Goal: Communication & Community: Answer question/provide support

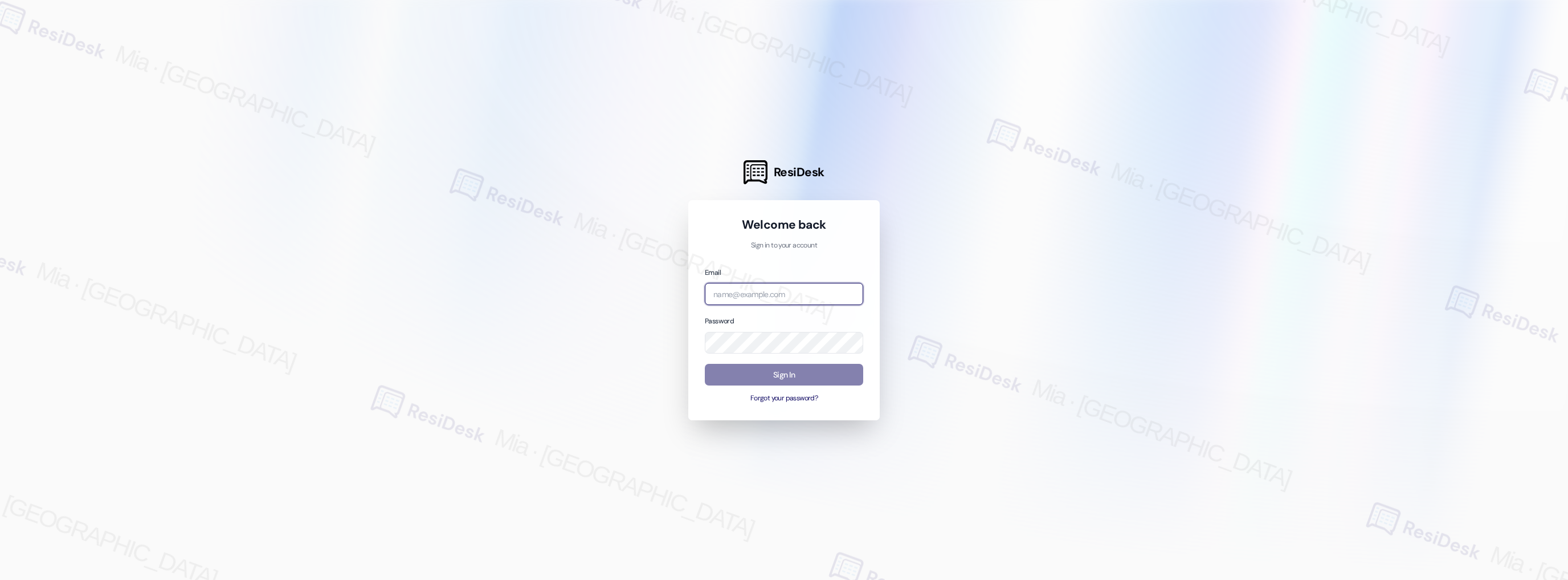
click at [800, 299] on input "email" at bounding box center [784, 294] width 159 height 23
type input "[EMAIL_ADDRESS][DOMAIN_NAME]"
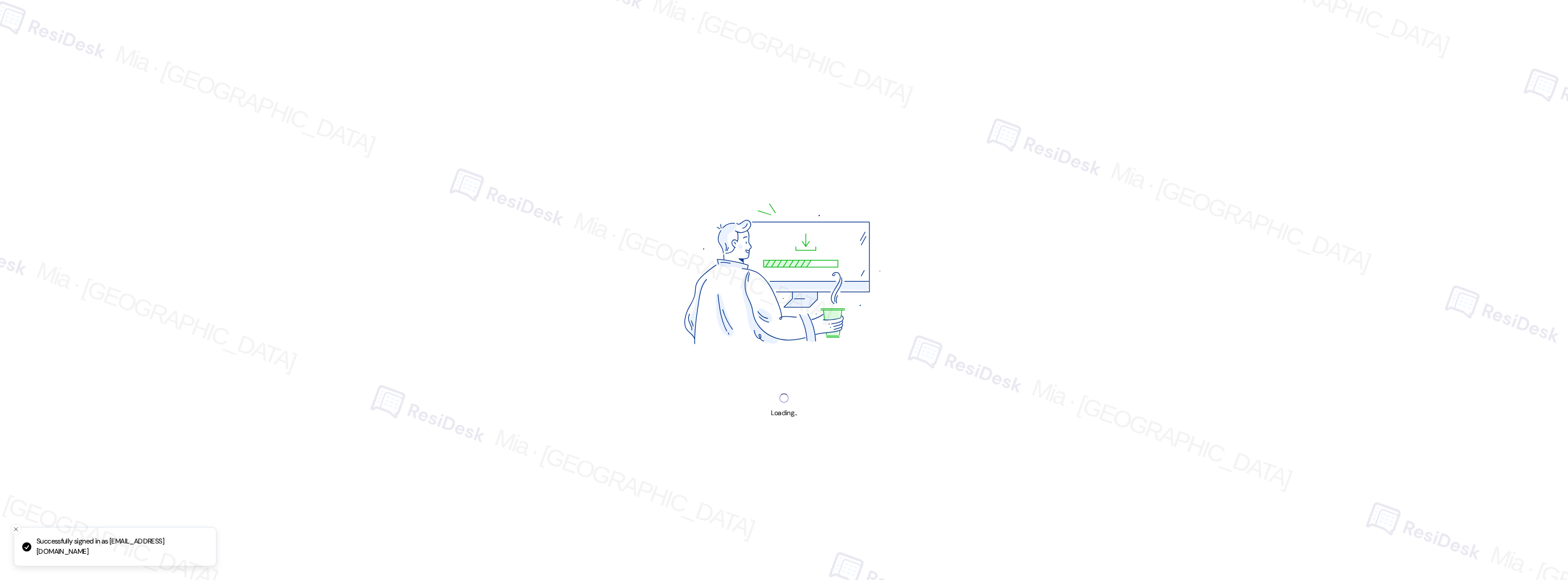
click at [784, 371] on img at bounding box center [784, 277] width 309 height 232
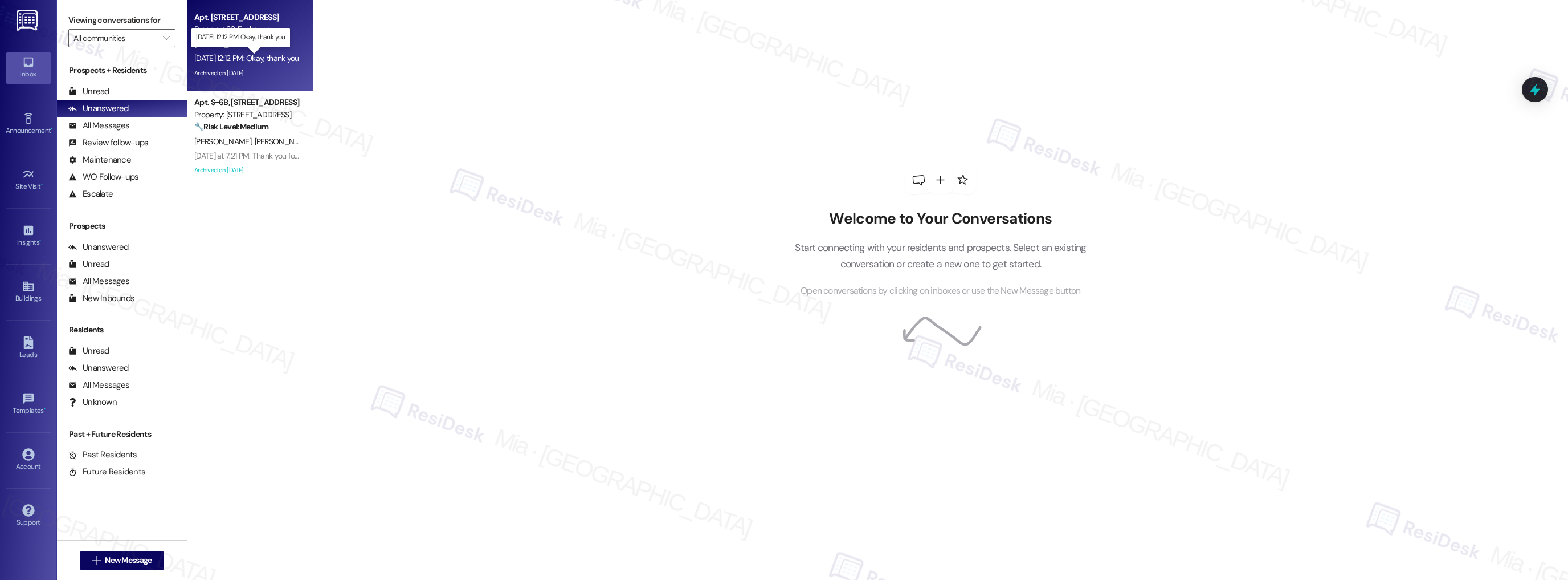
click at [213, 61] on div "[DATE] 12:12 PM: Okay, thank you [DATE] 12:12 PM: Okay, thank you" at bounding box center [246, 58] width 105 height 10
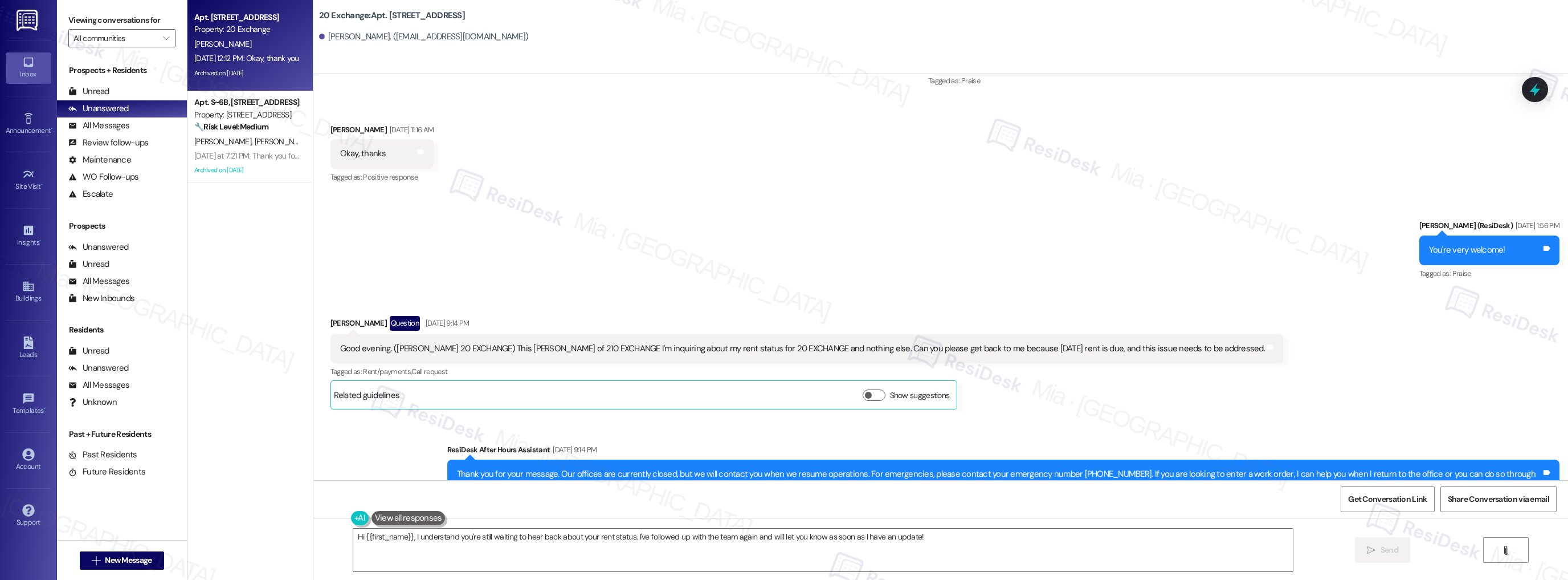
scroll to position [6472, 0]
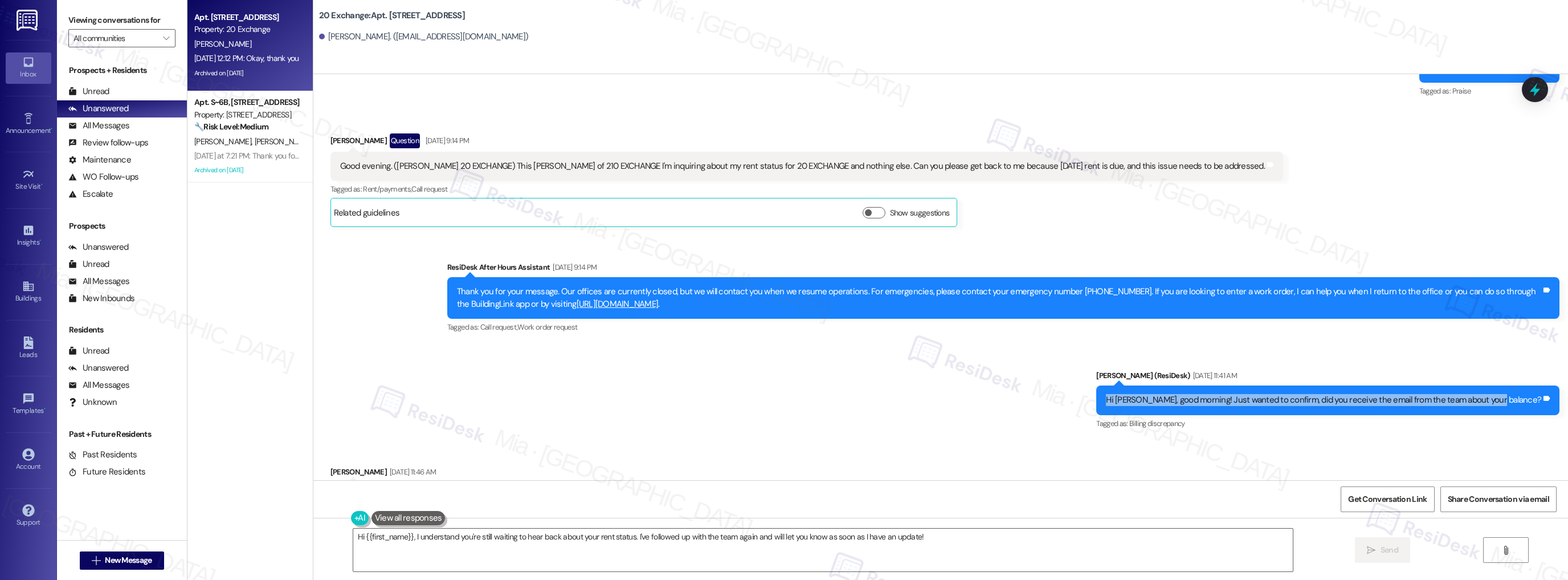
drag, startPoint x: 1152, startPoint y: 395, endPoint x: 1535, endPoint y: 395, distance: 383.0
click at [1535, 395] on div "Hi [PERSON_NAME], good morning! Just wanted to confirm, did you receive the ema…" at bounding box center [1323, 400] width 437 height 12
copy div "Hi [PERSON_NAME], good morning! Just wanted to confirm, did you receive the ema…"
click at [437, 537] on textarea "Hi {{first_name}}, I understand you're still waiting to hear back about your re…" at bounding box center [824, 549] width 941 height 43
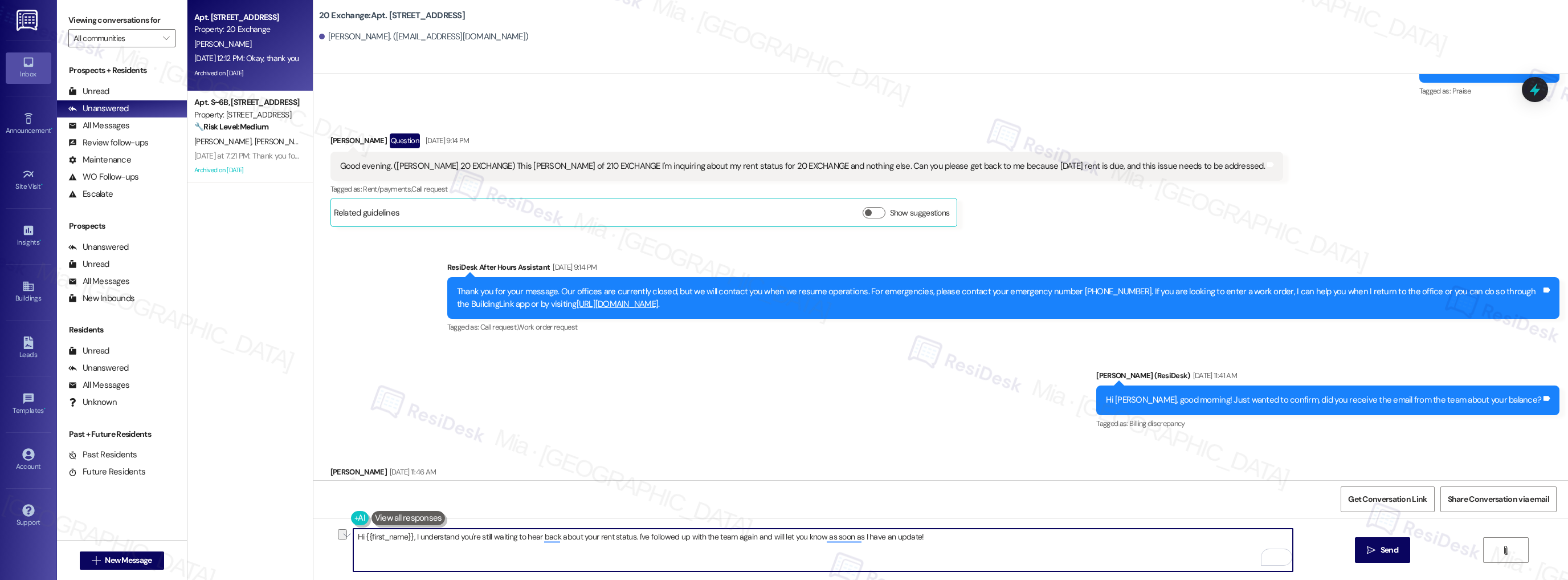
drag, startPoint x: 410, startPoint y: 537, endPoint x: 928, endPoint y: 536, distance: 518.0
click at [928, 536] on textarea "Hi {{first_name}}, I understand you're still waiting to hear back about your re…" at bounding box center [824, 549] width 941 height 43
click at [428, 538] on textarea "Hi {{first_name}}, I understand you're still waiting to hear back about your re…" at bounding box center [824, 549] width 941 height 43
drag, startPoint x: 408, startPoint y: 536, endPoint x: 928, endPoint y: 537, distance: 520.0
click at [928, 537] on textarea "Hi {{first_name}}, I understand you're still waiting to hear back about your re…" at bounding box center [824, 549] width 941 height 43
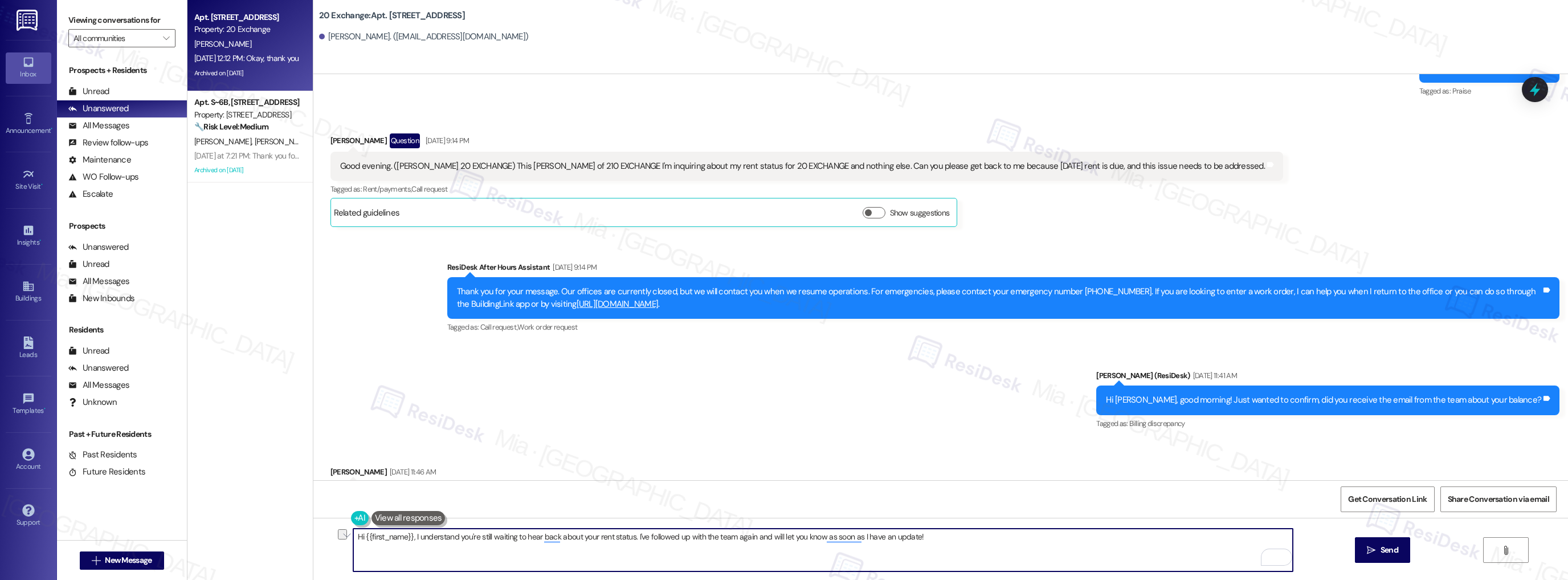
paste textarea "Hi [PERSON_NAME], good morning! Just wanted to confirm, did you receive the ema…"
drag, startPoint x: 418, startPoint y: 536, endPoint x: 483, endPoint y: 536, distance: 65.0
click at [483, 536] on textarea "Hi {{first_name}}, Hi [PERSON_NAME], good morning! Just wanted to confirm, did …" at bounding box center [824, 549] width 941 height 43
click at [424, 536] on textarea "Hi {{first_name}}, Hi [PERSON_NAME], good morning! Just wanted to confirm, did …" at bounding box center [824, 549] width 941 height 43
drag, startPoint x: 408, startPoint y: 537, endPoint x: 481, endPoint y: 537, distance: 73.0
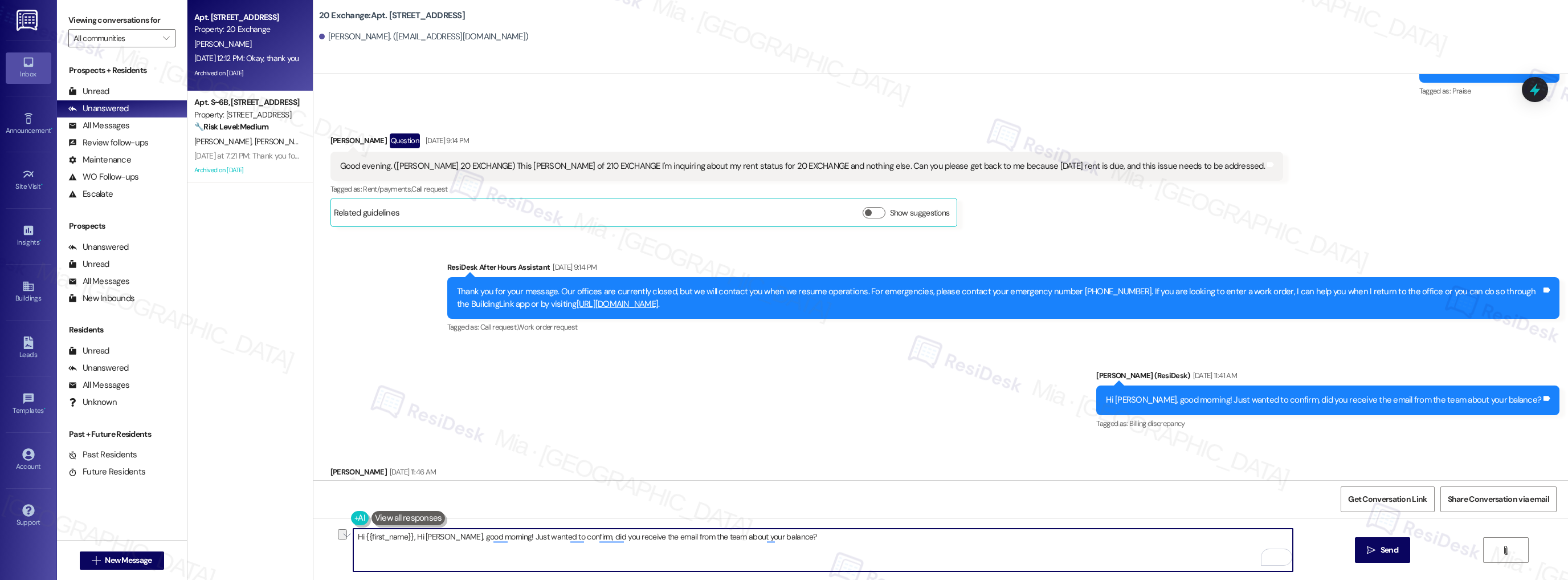
click at [481, 537] on textarea "Hi {{first_name}}, Hi [PERSON_NAME], good morning! Just wanted to confirm, did …" at bounding box center [824, 549] width 941 height 43
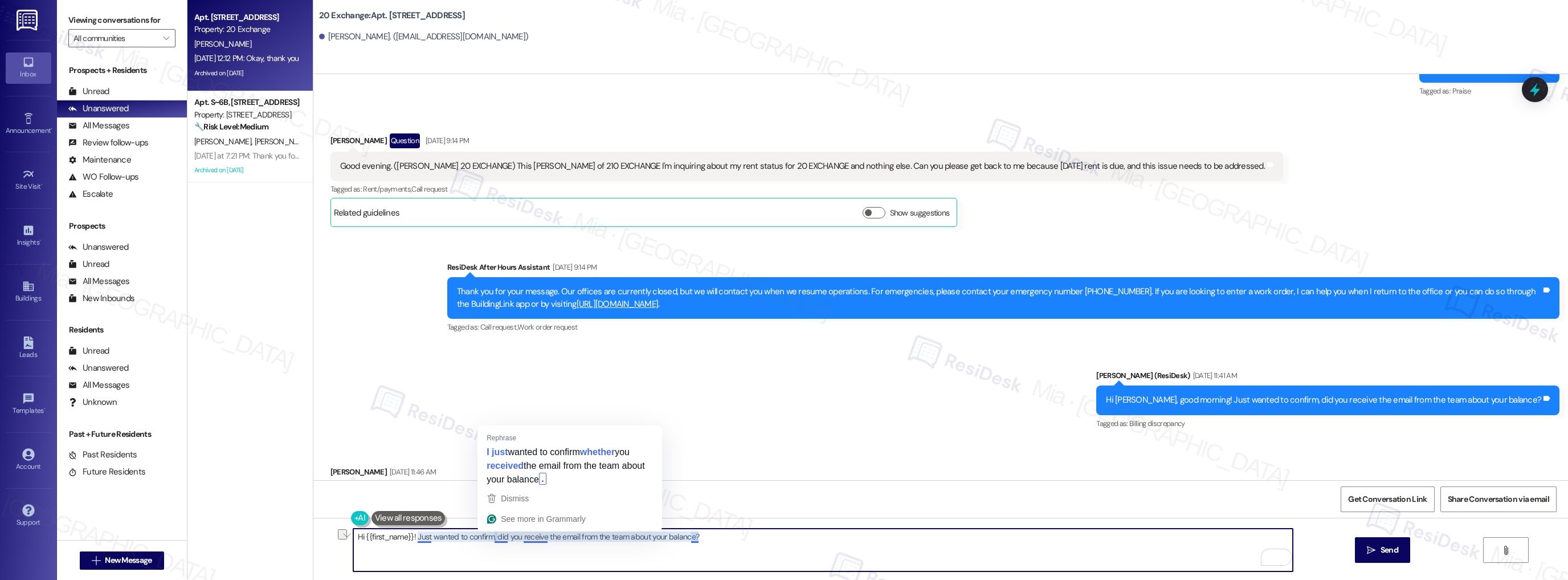
drag, startPoint x: 410, startPoint y: 538, endPoint x: 486, endPoint y: 538, distance: 76.0
click at [486, 538] on textarea "Hi {{first_name}}! Just wanted to confirm, did you receive the email from the t…" at bounding box center [824, 549] width 941 height 43
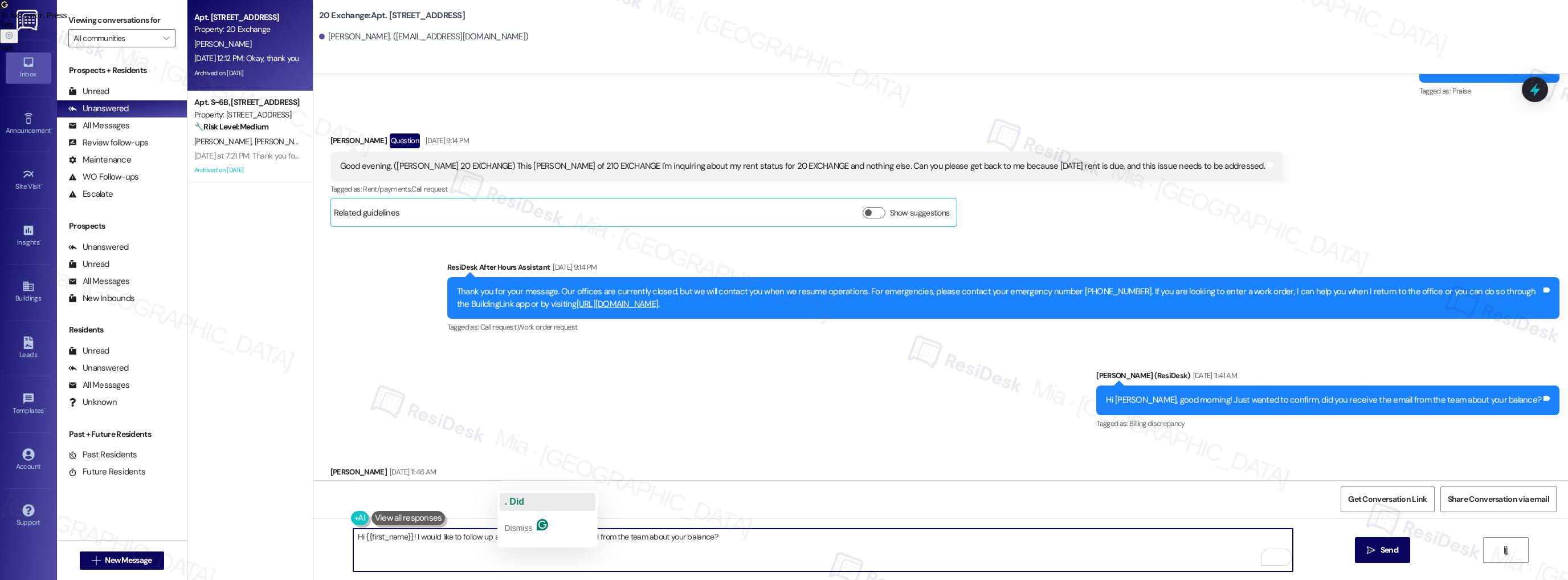
click at [515, 499] on span ". Did" at bounding box center [514, 501] width 20 height 10
drag, startPoint x: 395, startPoint y: 535, endPoint x: 358, endPoint y: 541, distance: 37.5
click at [358, 541] on textarea "Hi first_name! I'd like to follow up again. Did you receive the email from the …" at bounding box center [824, 549] width 941 height 43
click at [465, 535] on textarea "Hi [PERSON_NAME]! I'd like to follow up again. Did you receive the email from t…" at bounding box center [824, 549] width 941 height 43
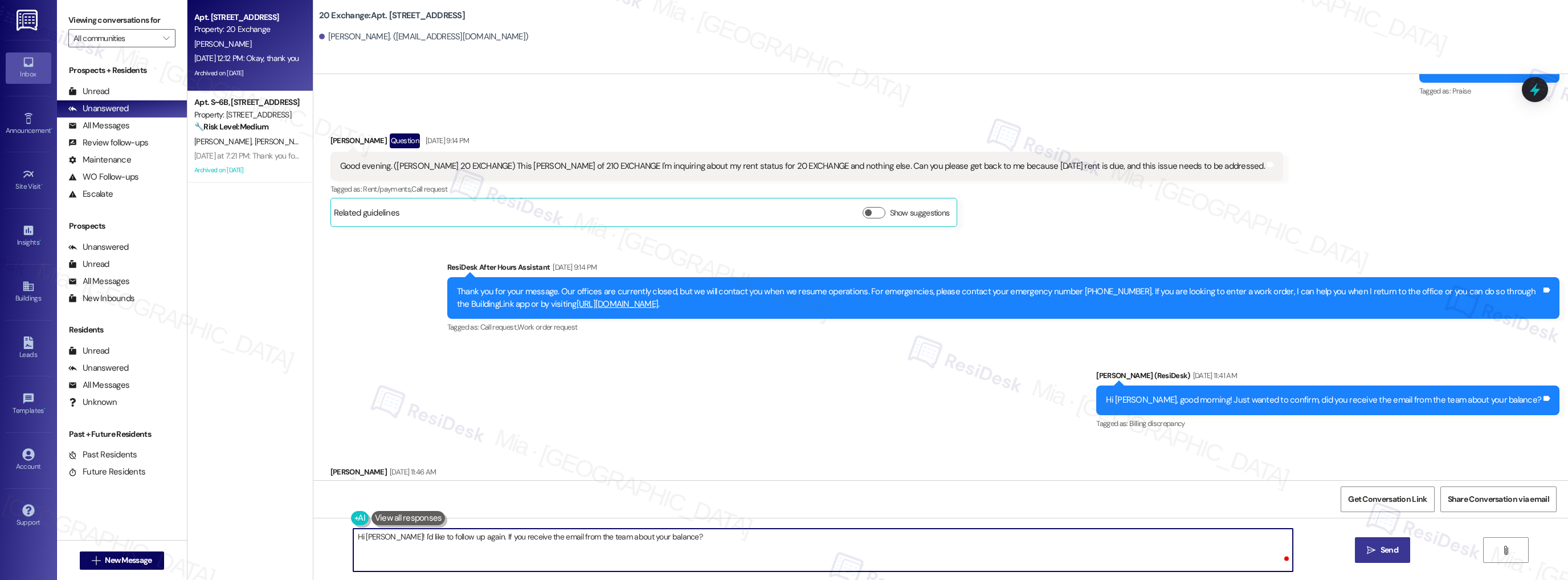
type textarea "Hi [PERSON_NAME]! I'd like to follow up again. If you receive the email from th…"
click at [1381, 554] on span "Send" at bounding box center [1390, 549] width 18 height 12
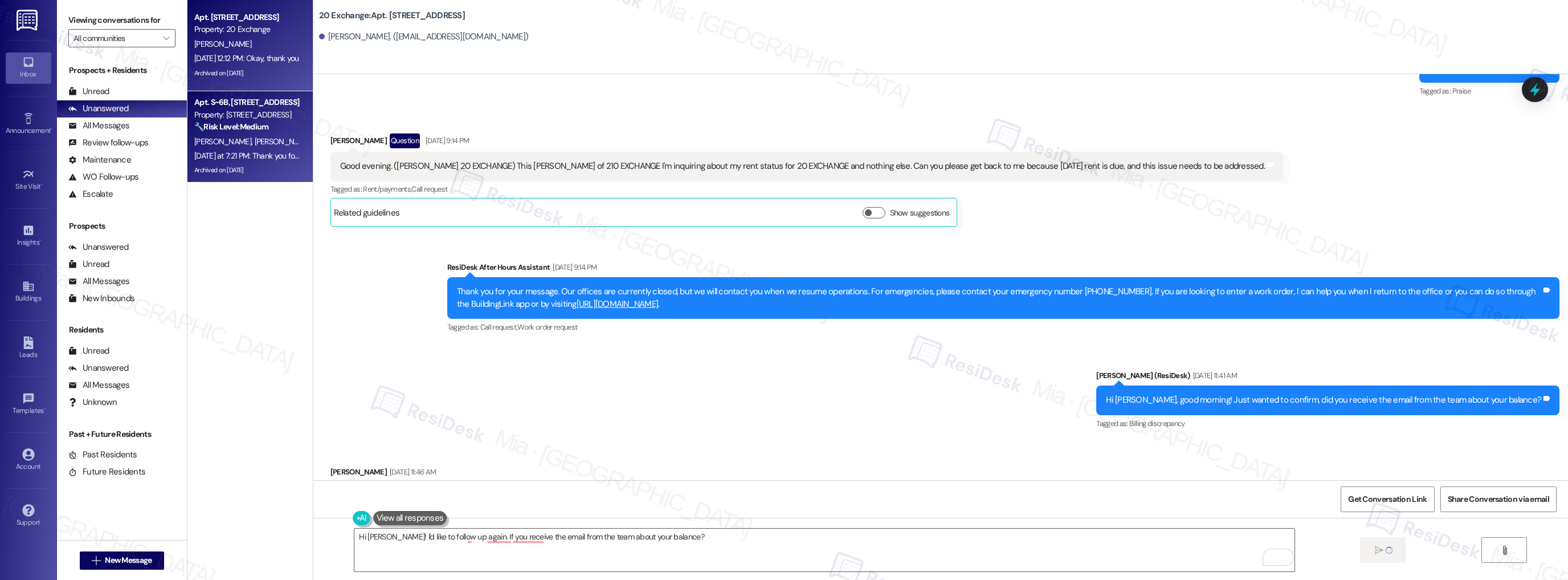
click at [268, 143] on div "[PERSON_NAME] [PERSON_NAME]" at bounding box center [247, 142] width 108 height 14
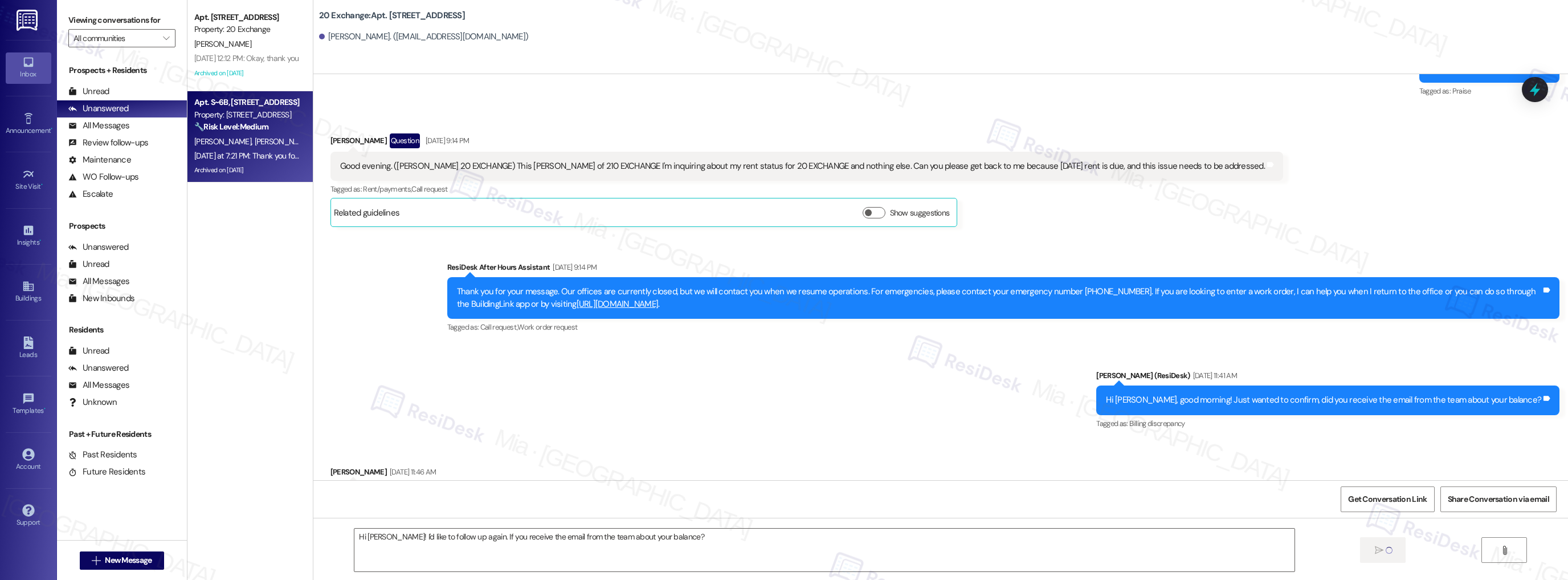
type textarea "Fetching suggested responses. Please feel free to read through the conversation…"
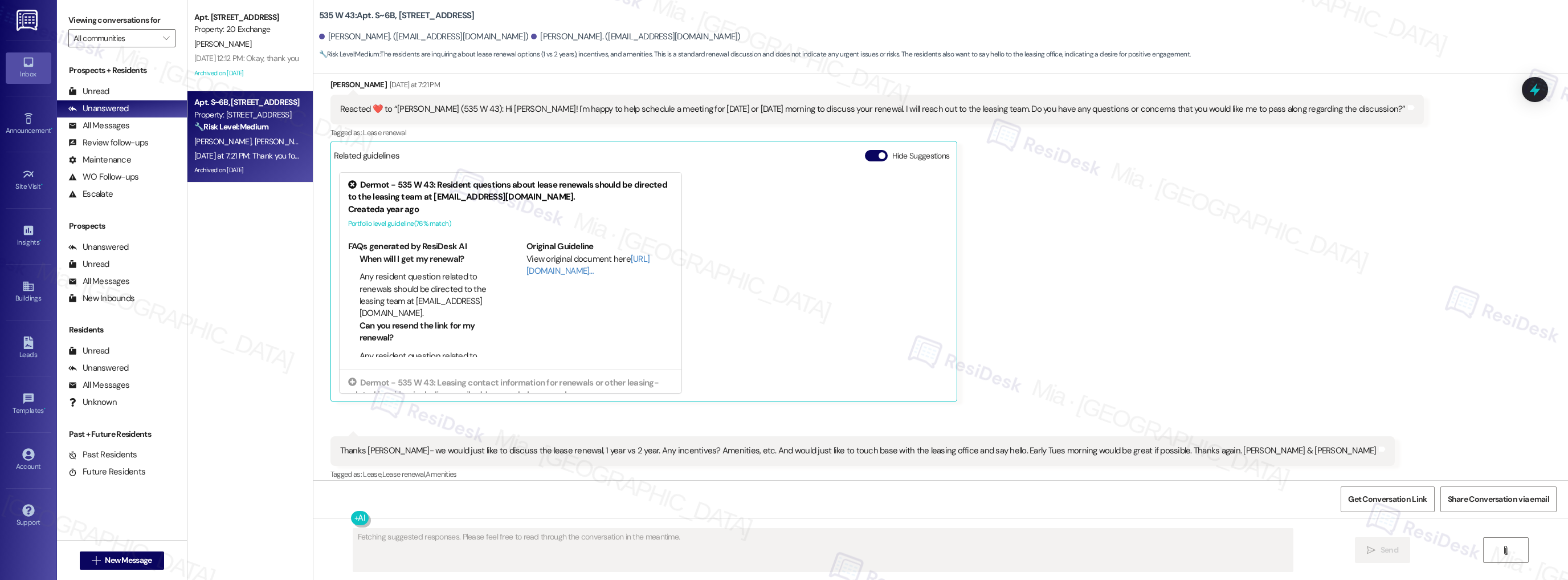
scroll to position [5848, 0]
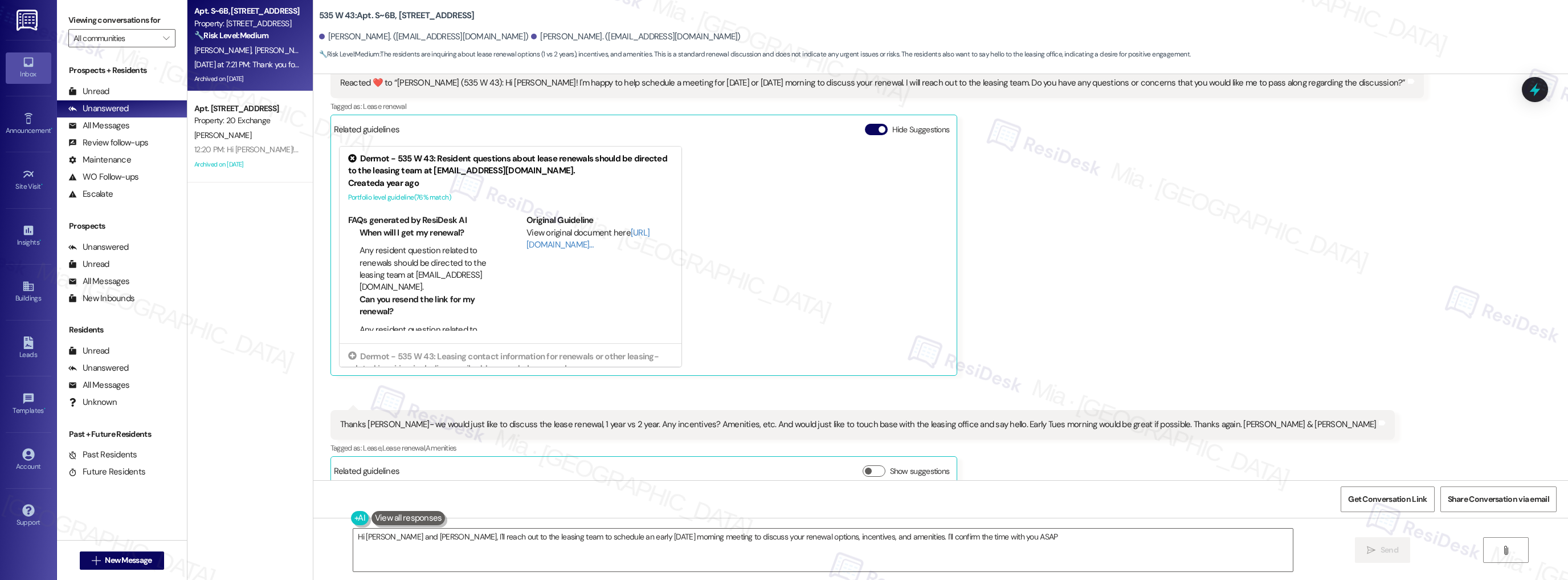
type textarea "Hi [PERSON_NAME] and [PERSON_NAME], I'll reach out to the leasing team to sched…"
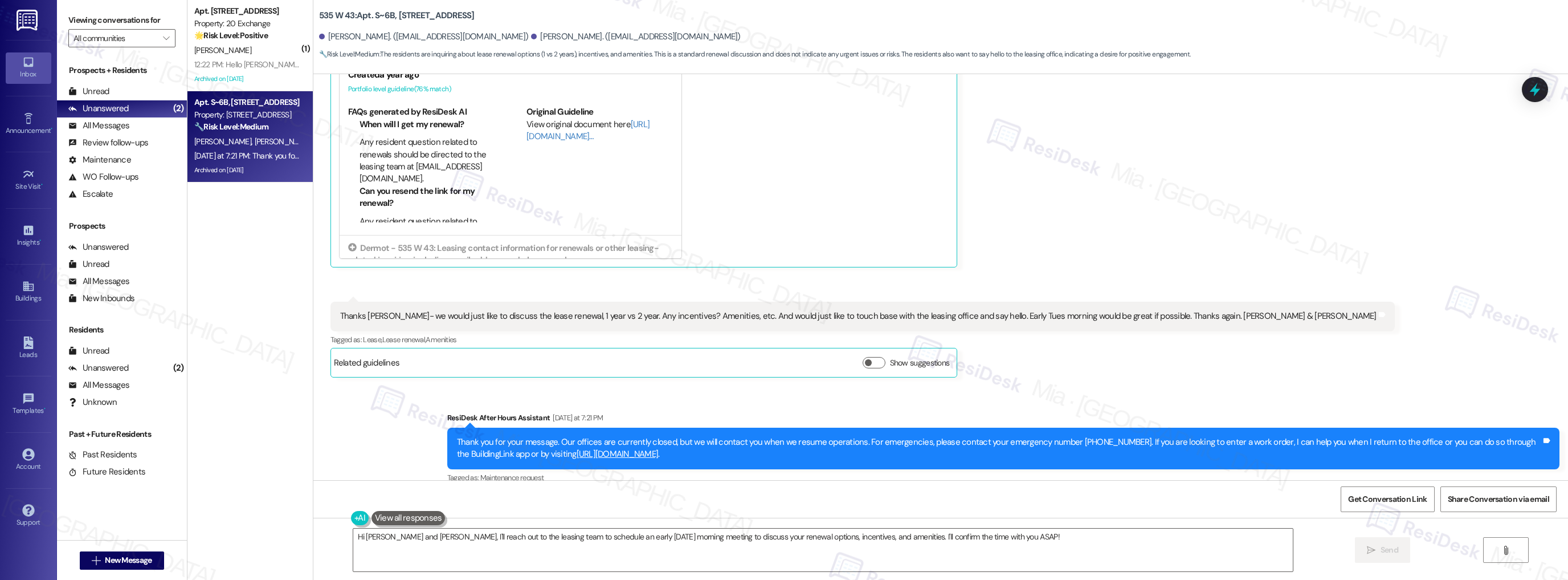
scroll to position [5957, 0]
click at [1405, 499] on span "Get Conversation Link" at bounding box center [1388, 499] width 79 height 12
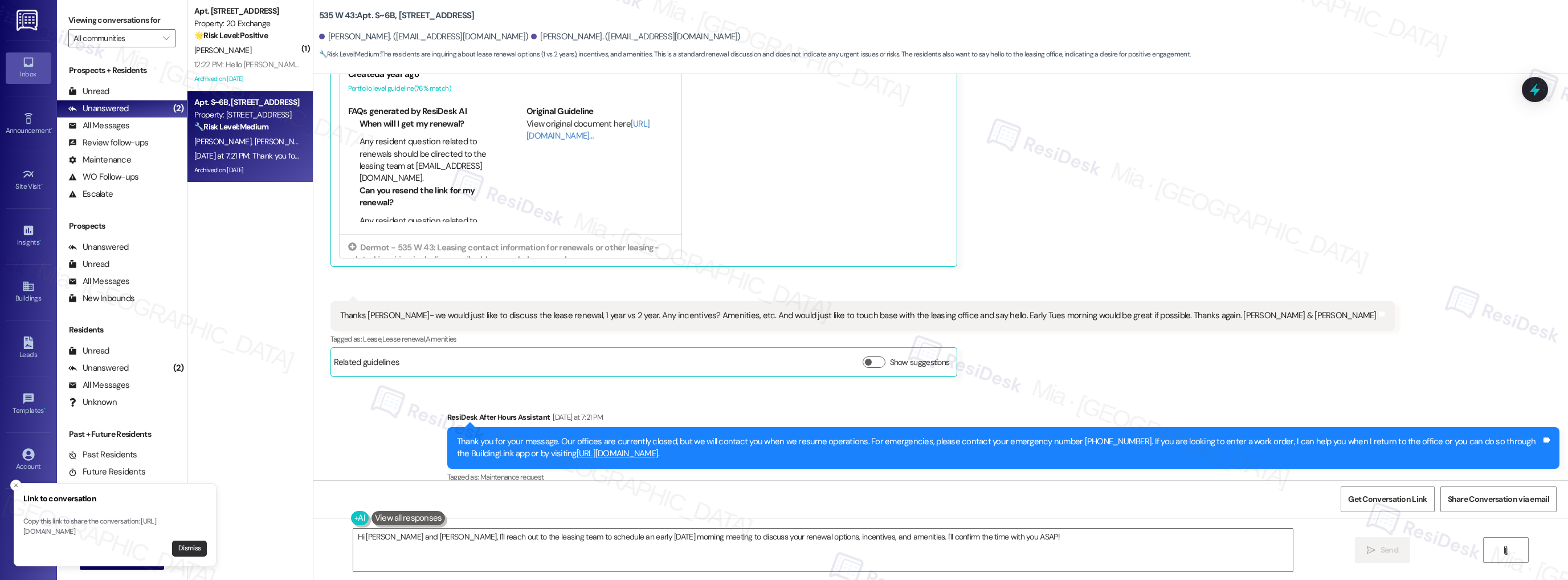
click at [196, 547] on button "Dismiss" at bounding box center [189, 549] width 35 height 16
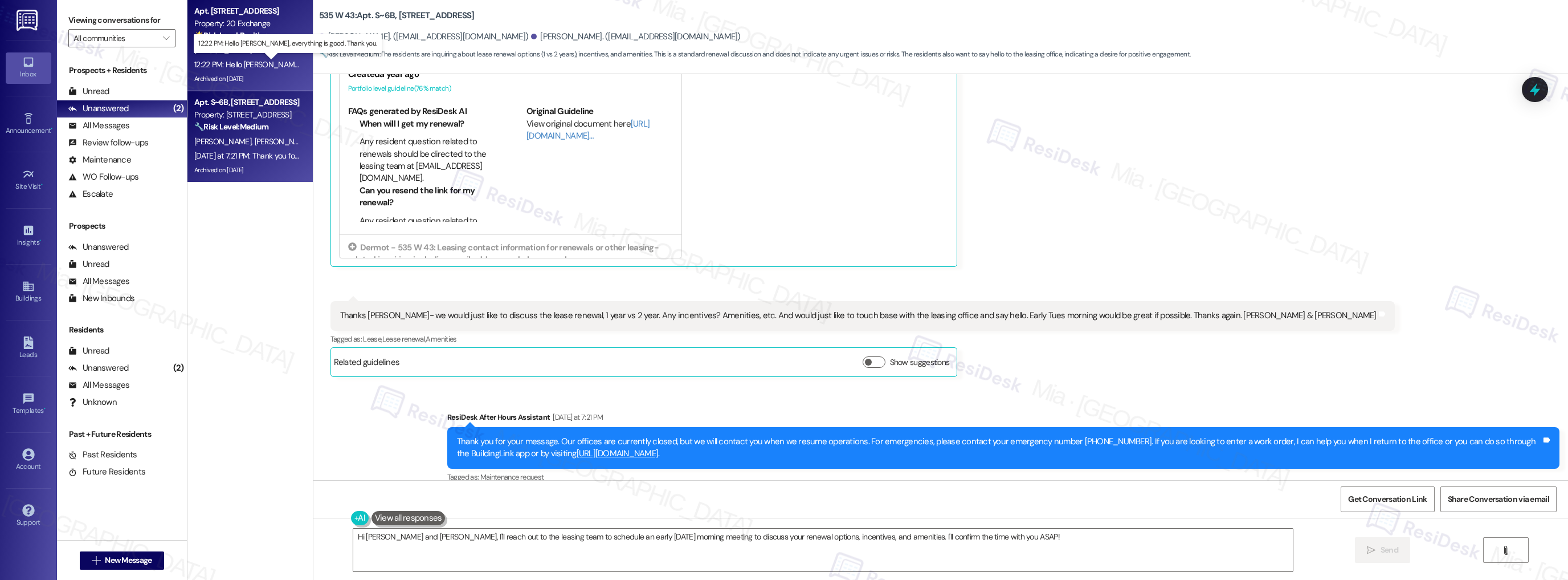
click at [275, 68] on div "12:22 PM: Hello [PERSON_NAME], everything is good. Thank you. 12:22 PM: Hello […" at bounding box center [298, 64] width 209 height 10
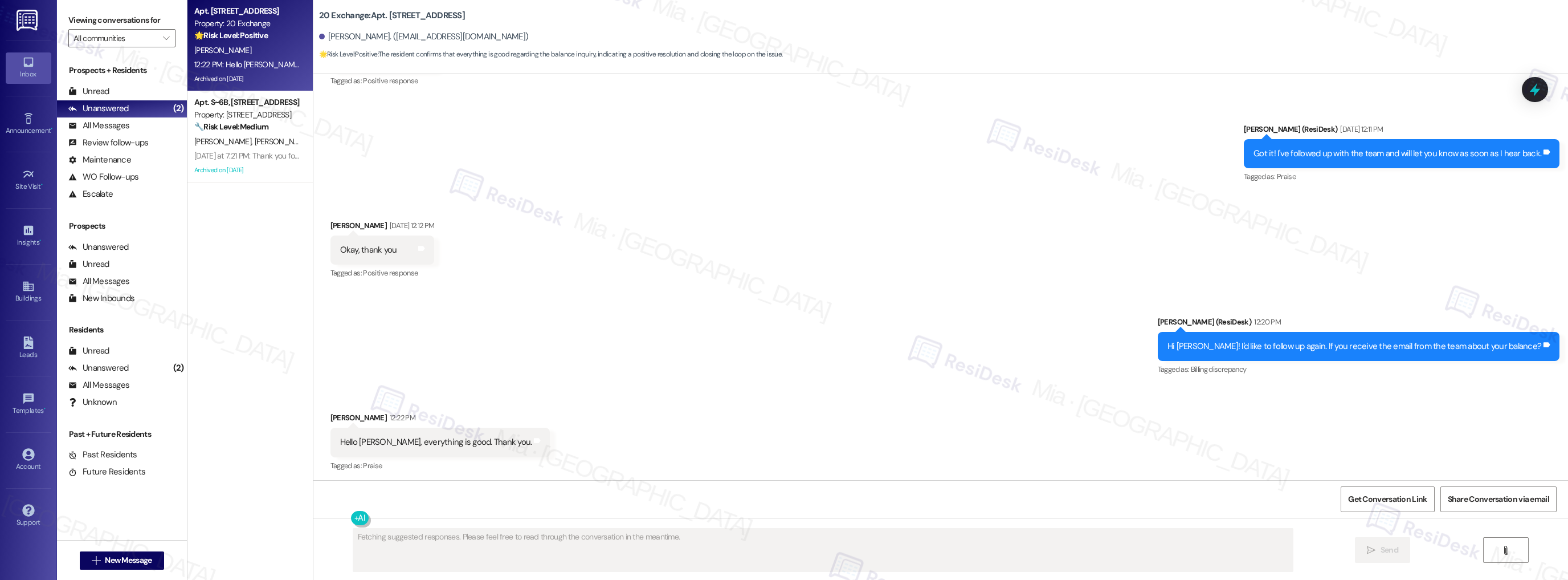
scroll to position [7212, 0]
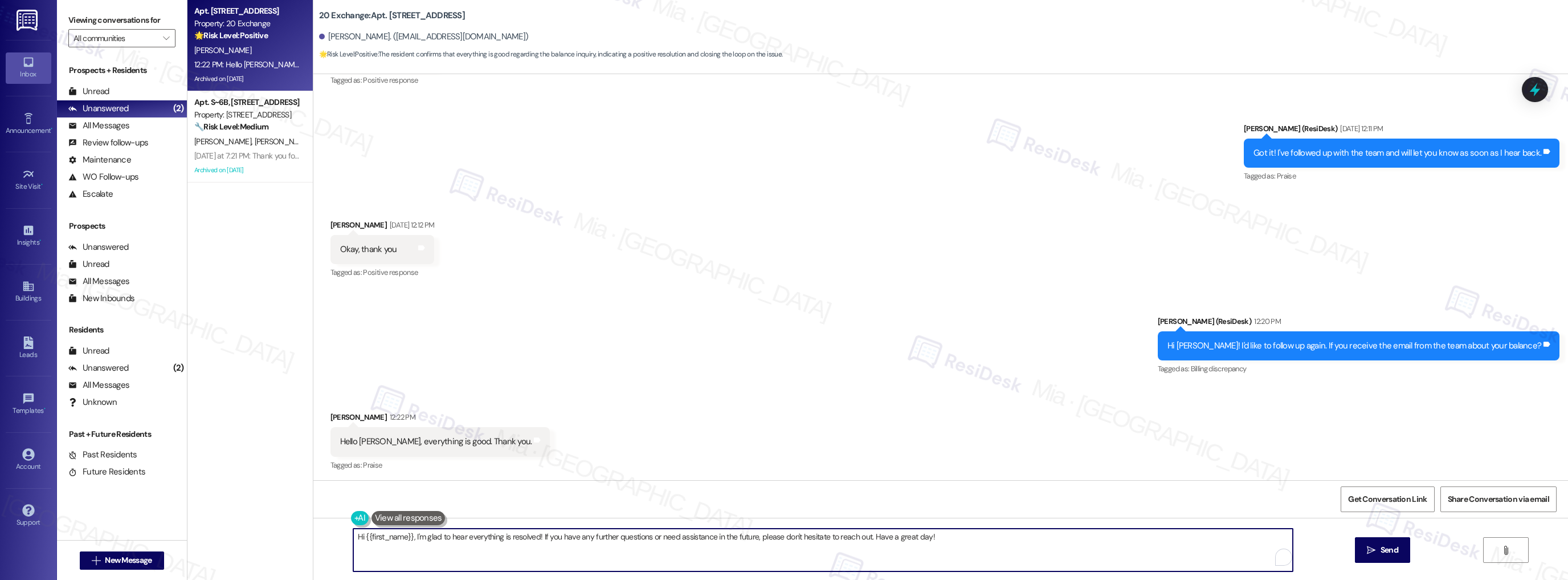
drag, startPoint x: 408, startPoint y: 535, endPoint x: 334, endPoint y: 535, distance: 74.0
click at [334, 535] on div "Hi {{first_name}}, I'm glad to hear everything is resolved! If you have any fur…" at bounding box center [941, 561] width 1255 height 85
click at [354, 538] on textarea "I'm glad to hear everything is resolved! If you have any further questions or n…" at bounding box center [824, 549] width 941 height 43
click at [871, 536] on textarea "I'm glad to hear everything is resolved! If you have any further questions or n…" at bounding box center [824, 549] width 941 height 43
type textarea "I'm glad to hear everything is resolved! If you have any further questions or n…"
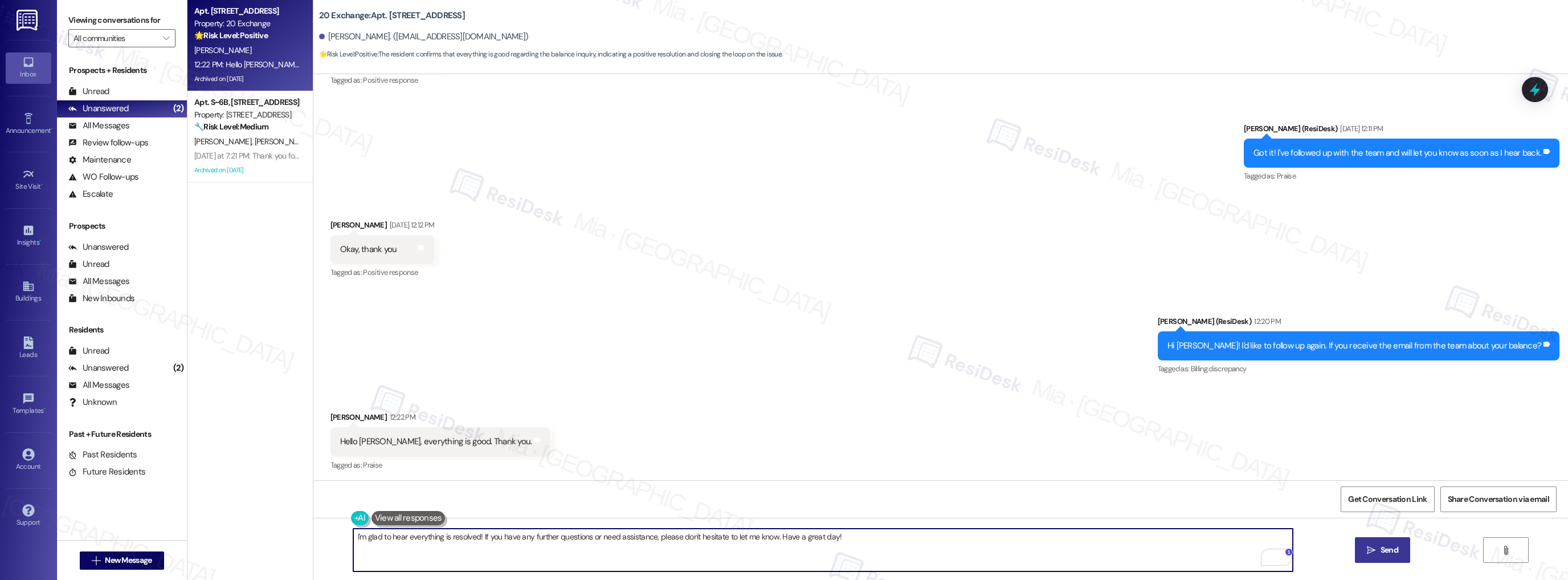
click at [1397, 547] on span "Send" at bounding box center [1390, 549] width 23 height 12
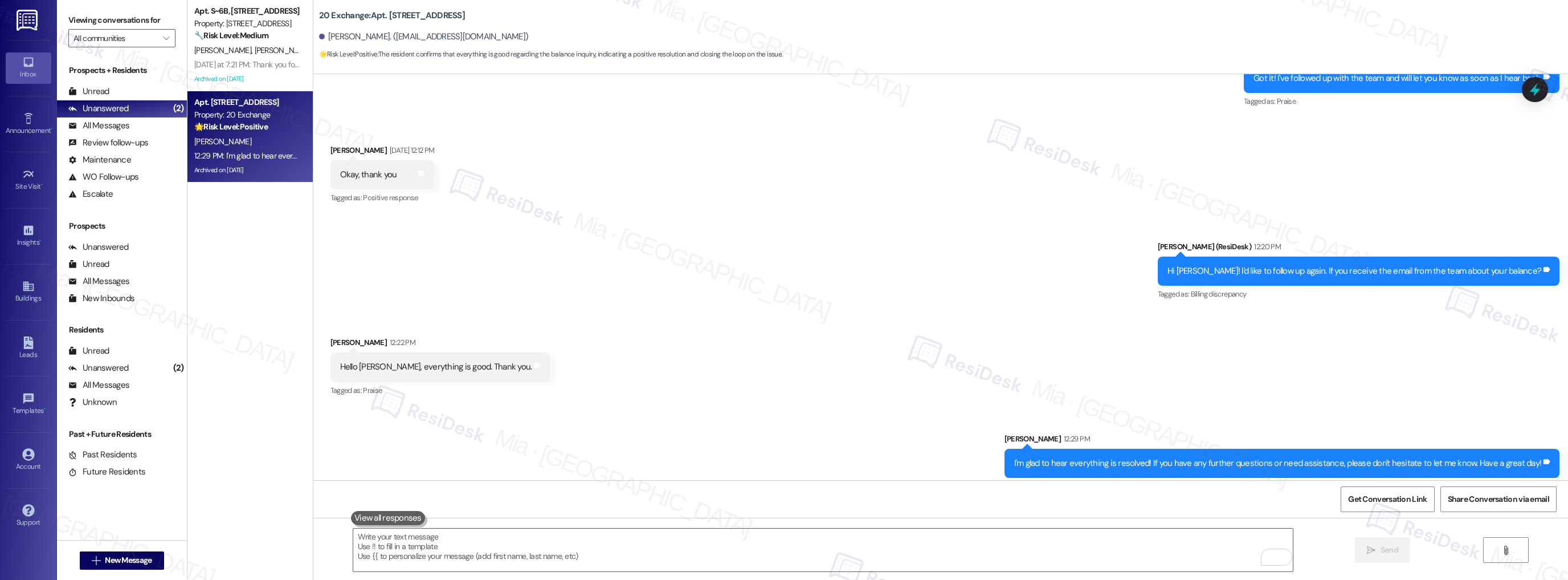
scroll to position [7291, 0]
